Goal: Find specific page/section: Find specific page/section

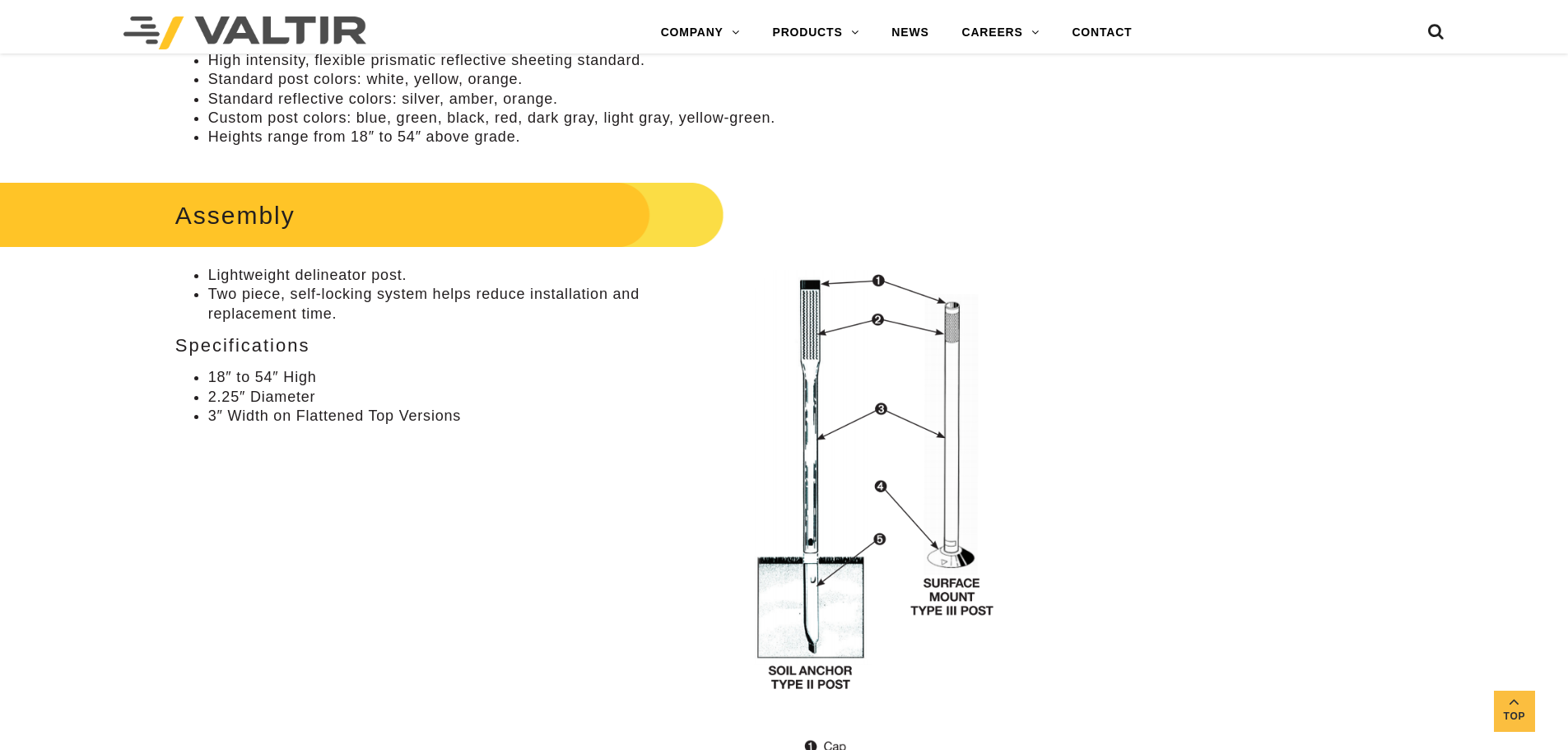
scroll to position [1399, 0]
click at [1097, 32] on link "CONTACT" at bounding box center [1101, 32] width 93 height 33
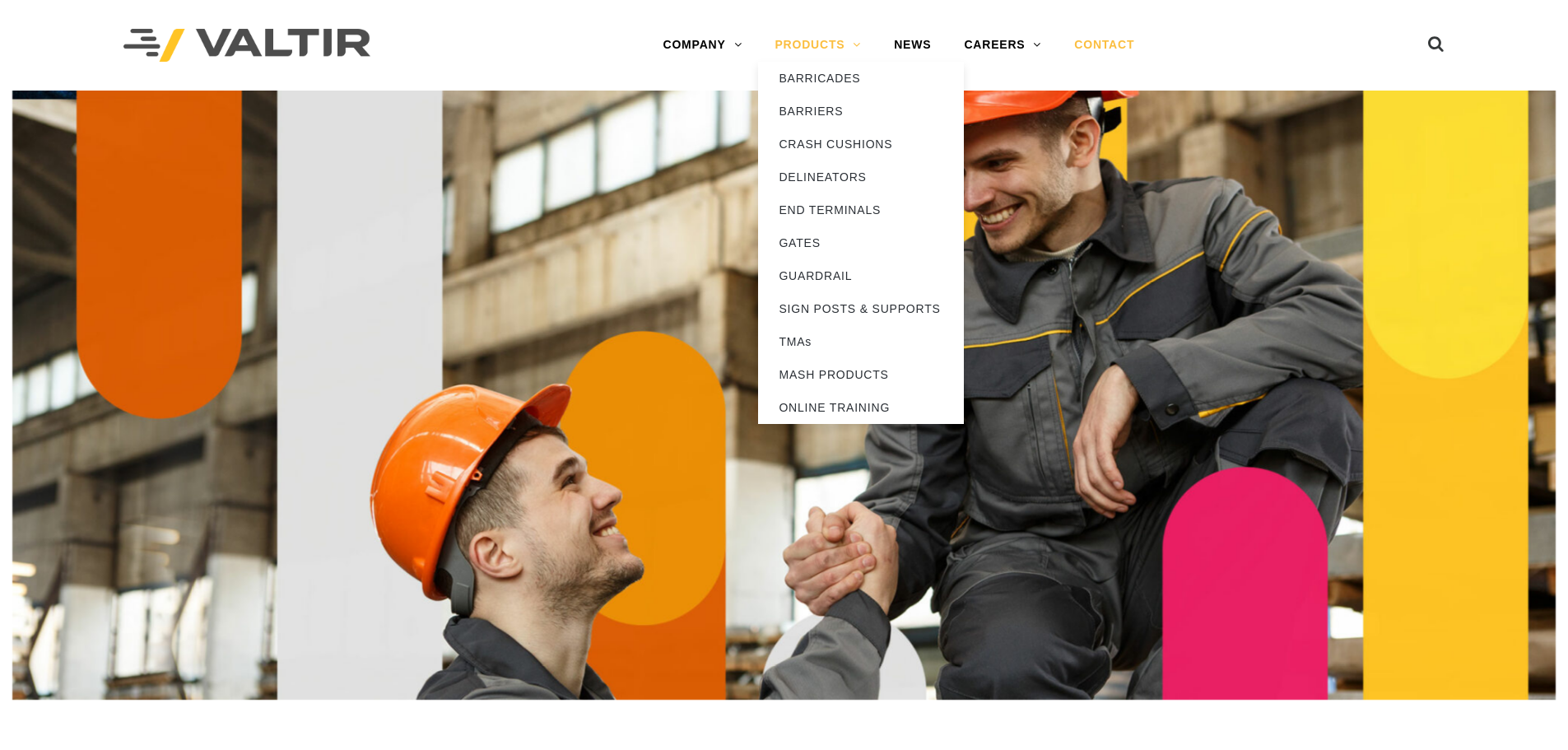
click at [832, 41] on link "PRODUCTS" at bounding box center [818, 45] width 120 height 33
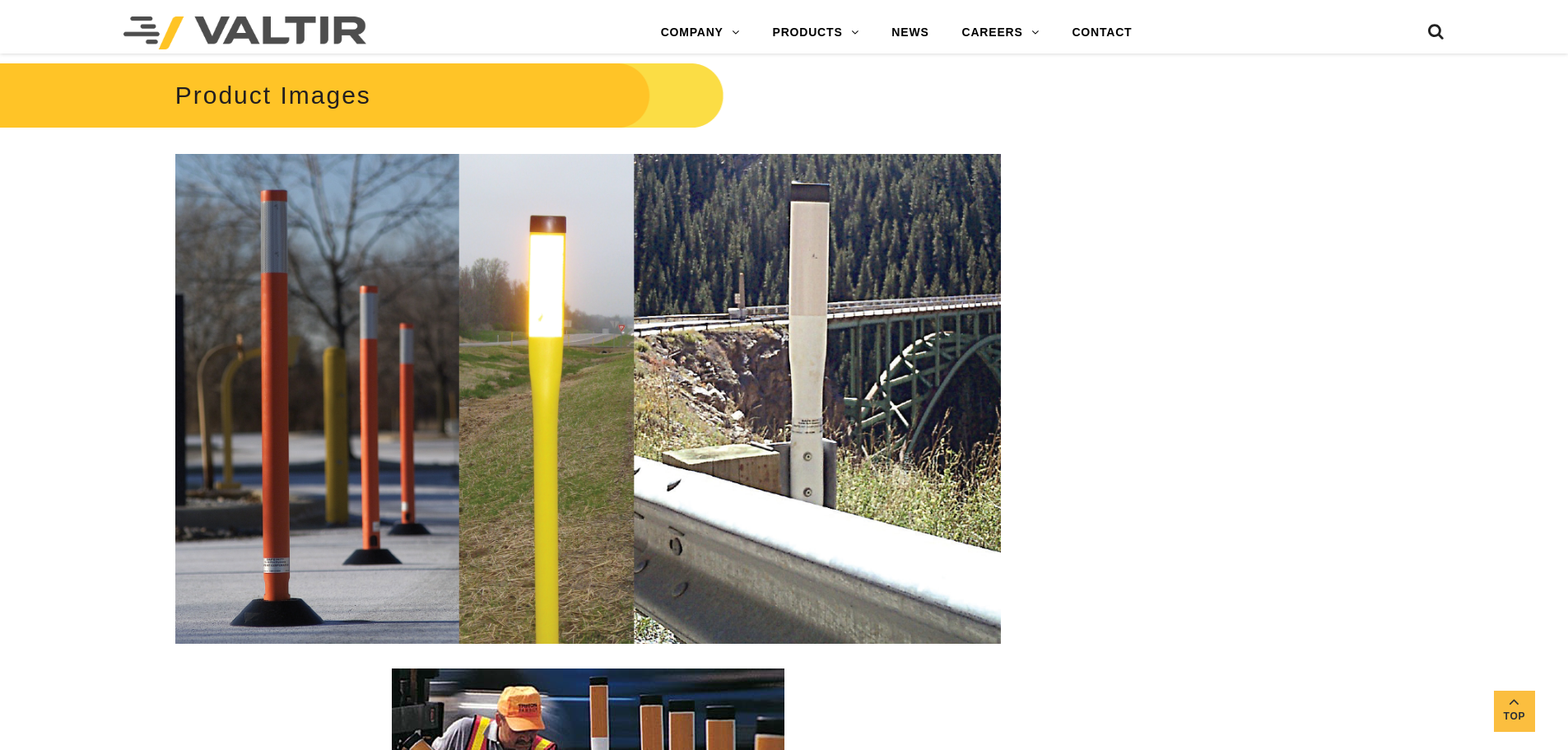
scroll to position [2715, 0]
